Goal: Transaction & Acquisition: Purchase product/service

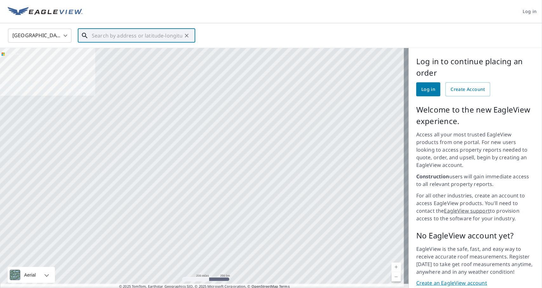
paste input "216B CAPITOL HILL RD DILLSBURG PA 17019"
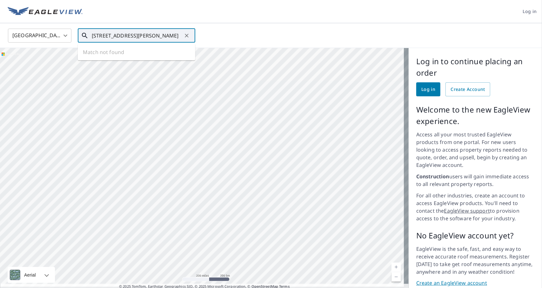
scroll to position [0, 17]
click at [108, 56] on span "[STREET_ADDRESS][PERSON_NAME]" at bounding box center [140, 54] width 100 height 8
type input "216 Capitol Hill Rd Dillsburg, PA 17019"
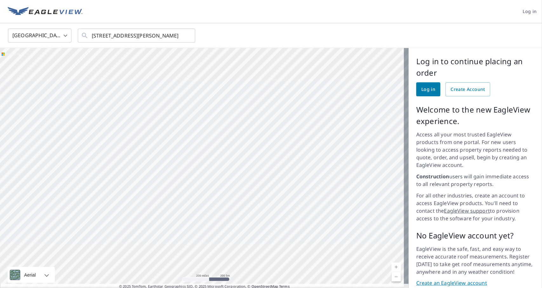
scroll to position [0, 0]
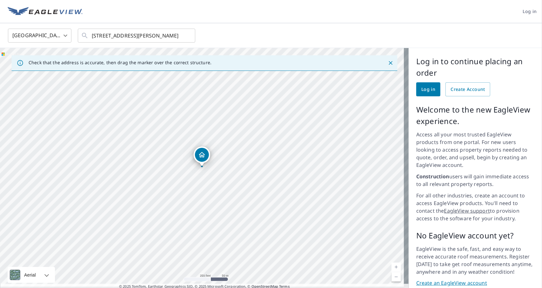
click at [425, 86] on span "Log in" at bounding box center [428, 89] width 14 height 8
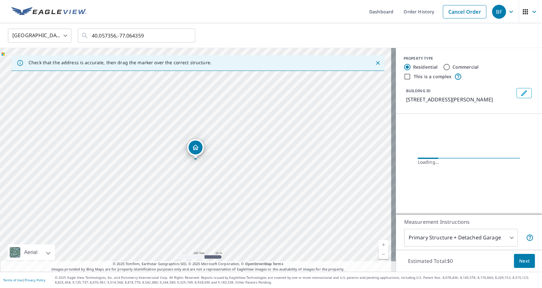
click at [177, 9] on ul "Dashboard Order History Cancel Order" at bounding box center [289, 11] width 399 height 23
click at [162, 36] on input "40.057356,-77.064359" at bounding box center [137, 36] width 90 height 18
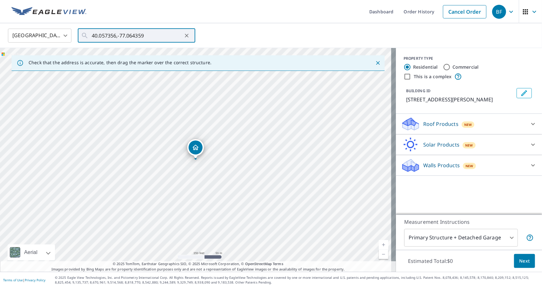
click at [529, 125] on icon at bounding box center [533, 124] width 8 height 8
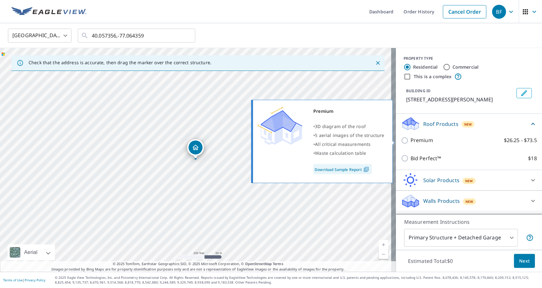
click at [401, 140] on input "Premium $26.25 - $73.5" at bounding box center [406, 140] width 10 height 8
checkbox input "true"
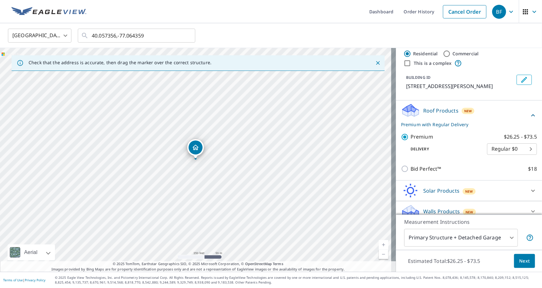
scroll to position [20, 0]
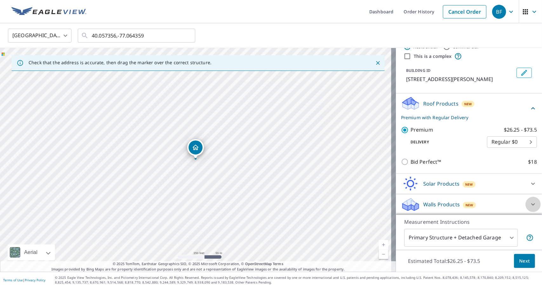
click at [529, 206] on icon at bounding box center [533, 204] width 8 height 8
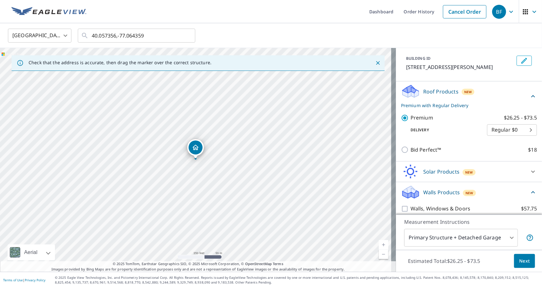
scroll to position [38, 0]
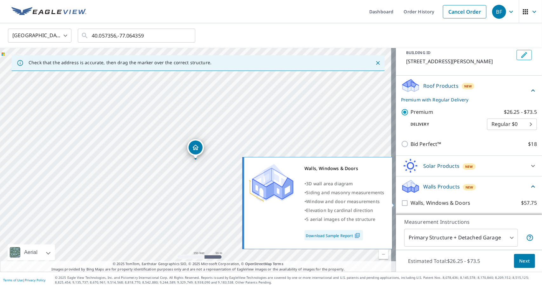
click at [401, 204] on input "Walls, Windows & Doors $57.75" at bounding box center [406, 203] width 10 height 8
checkbox input "true"
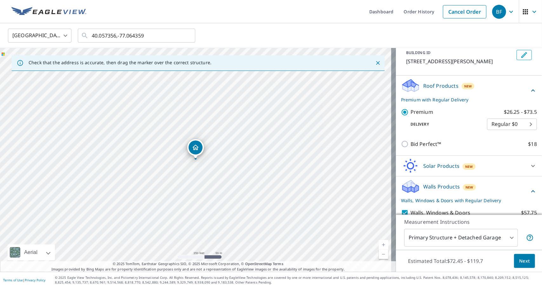
click at [519, 262] on span "Next" at bounding box center [524, 261] width 11 height 8
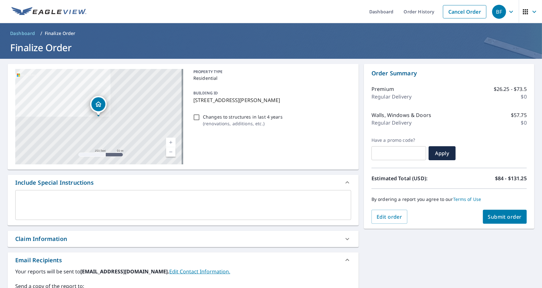
click at [502, 215] on span "Submit order" at bounding box center [505, 216] width 34 height 7
